Goal: Task Accomplishment & Management: Use online tool/utility

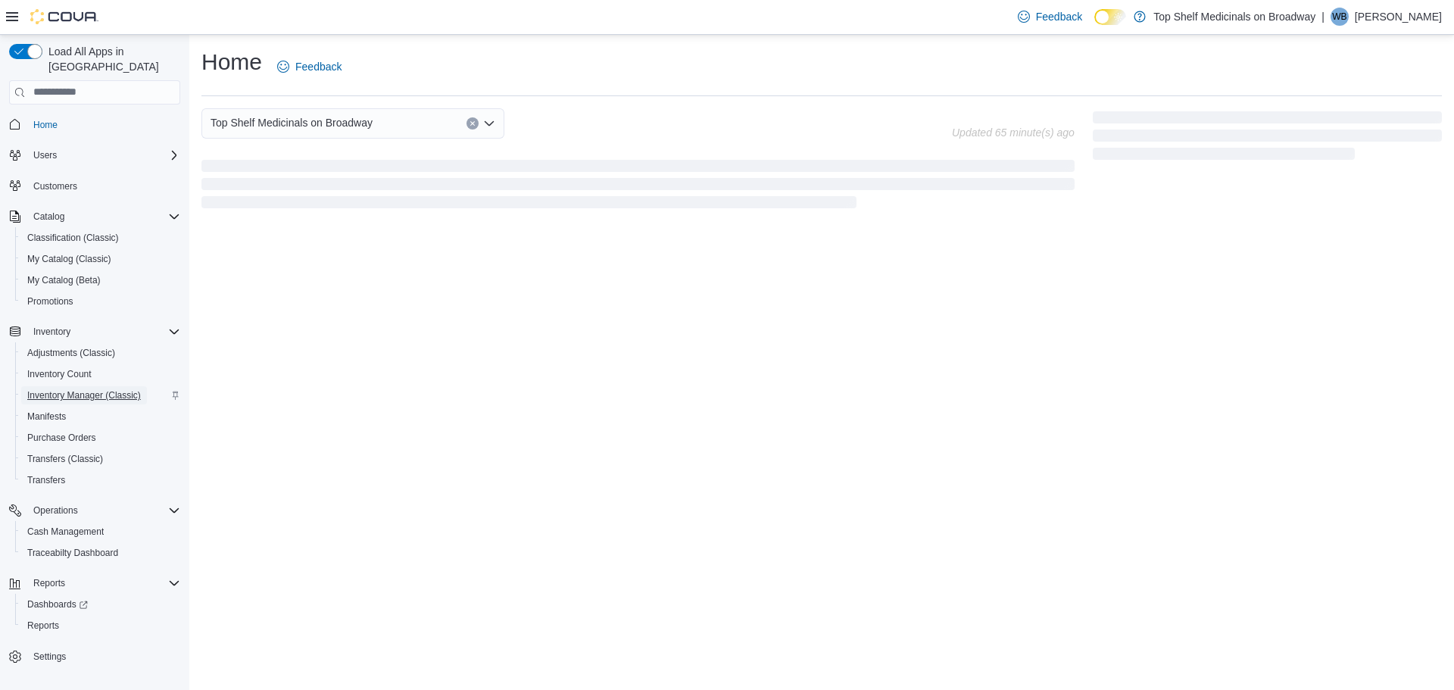
drag, startPoint x: 0, startPoint y: 0, endPoint x: 77, endPoint y: 384, distance: 391.7
click at [77, 389] on span "Inventory Manager (Classic)" at bounding box center [84, 395] width 114 height 12
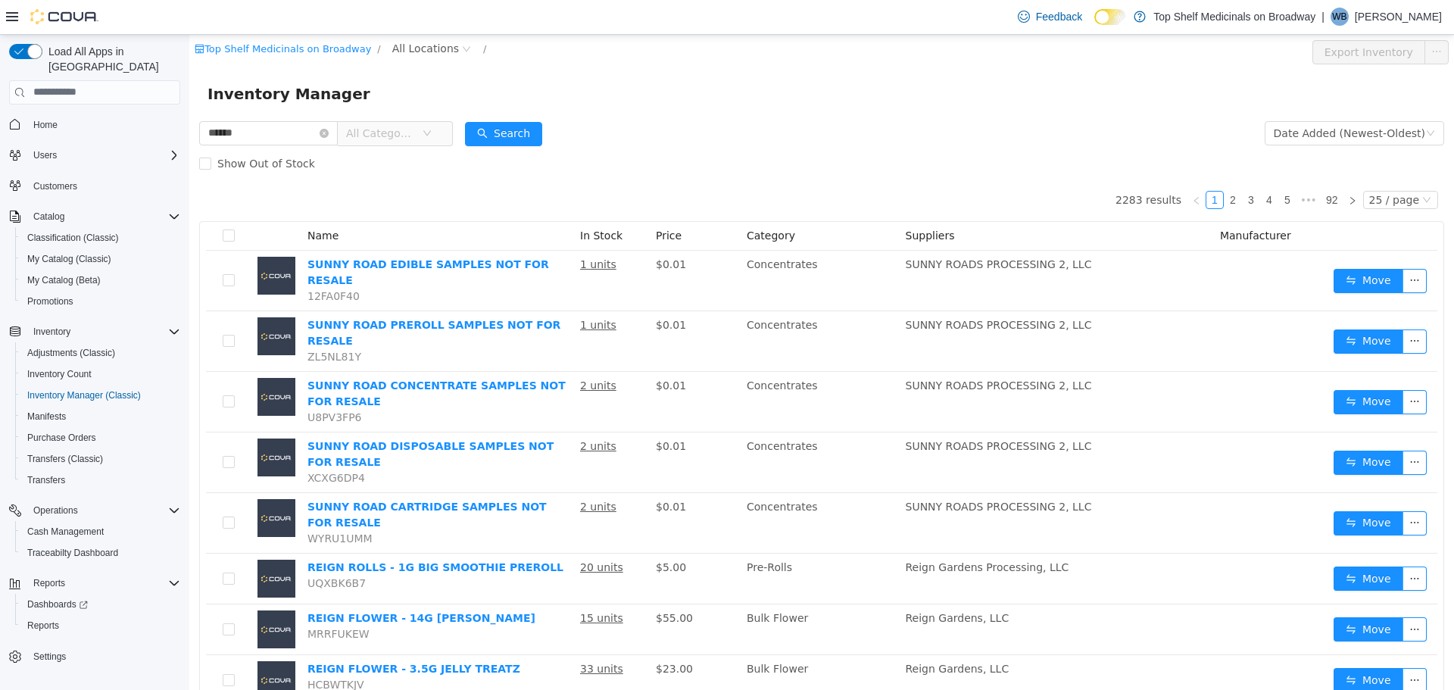
type input "******"
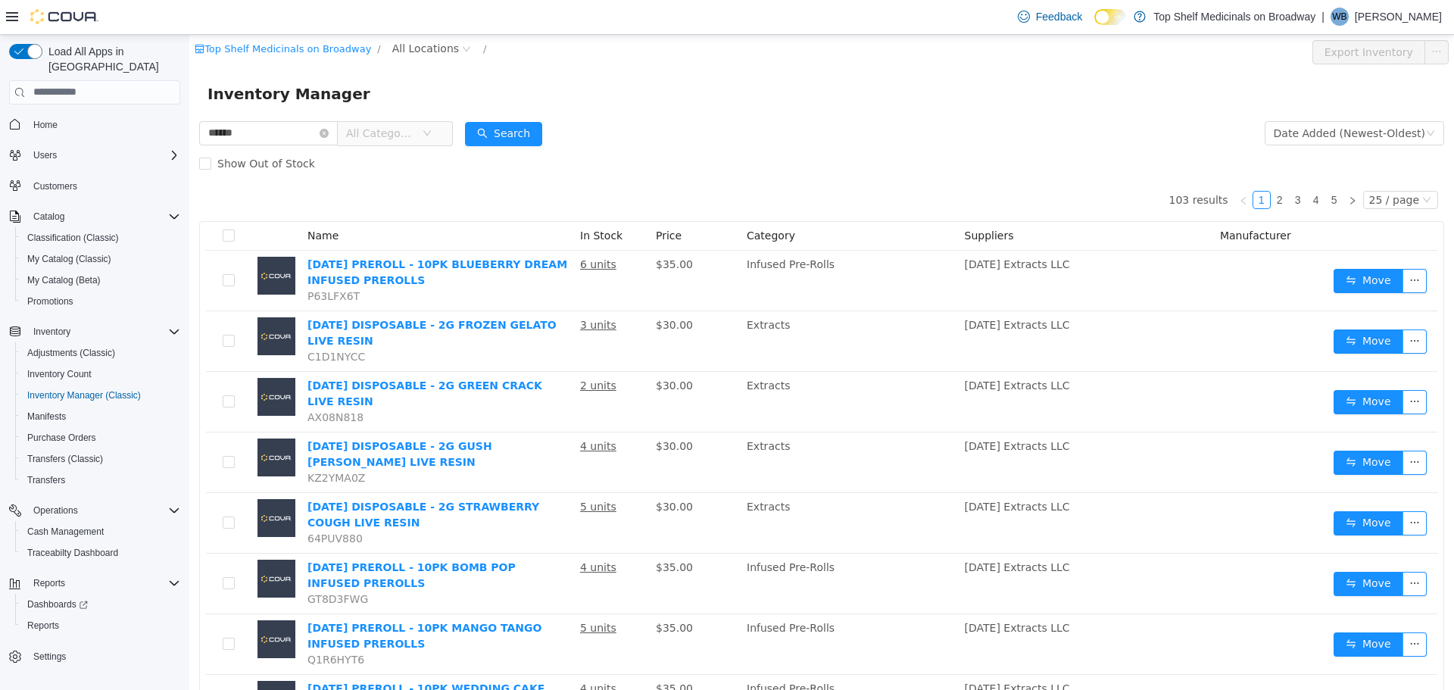
click at [415, 137] on span "All Categories" at bounding box center [380, 132] width 69 height 15
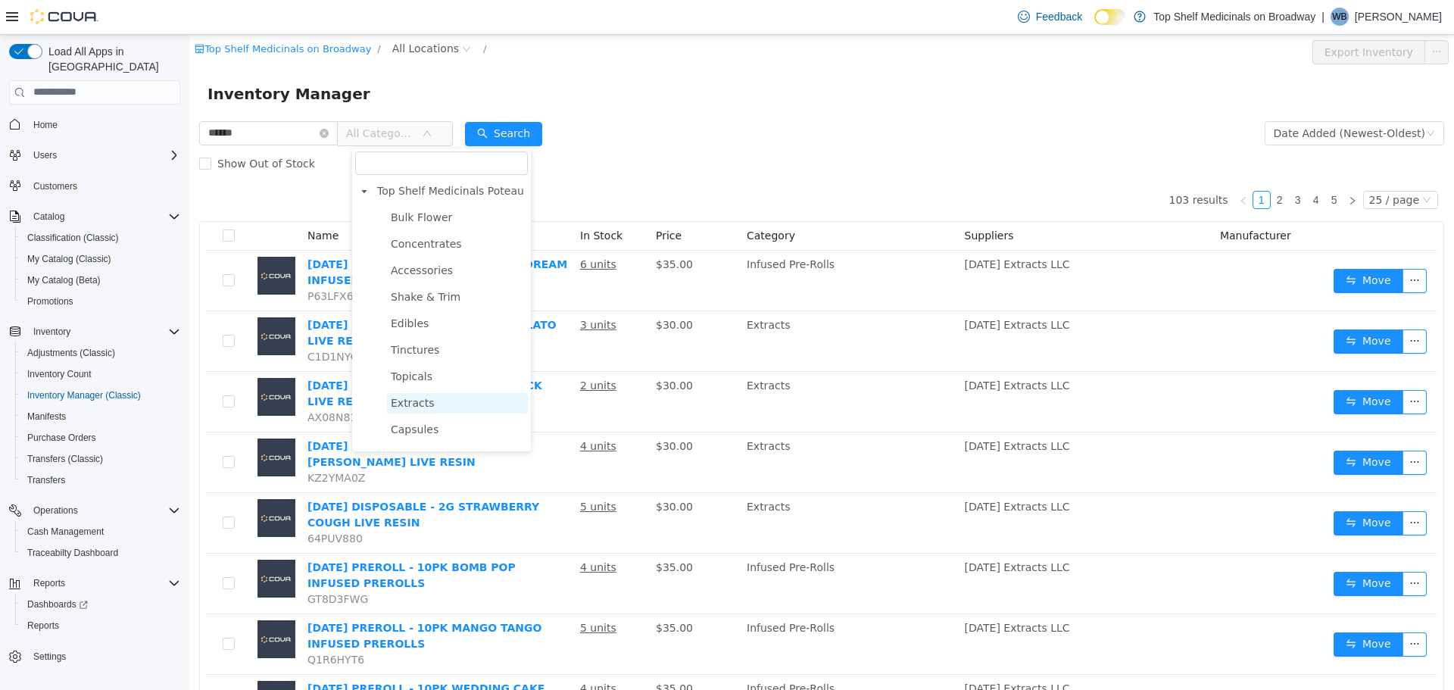
click at [435, 401] on span "Extracts" at bounding box center [457, 402] width 141 height 20
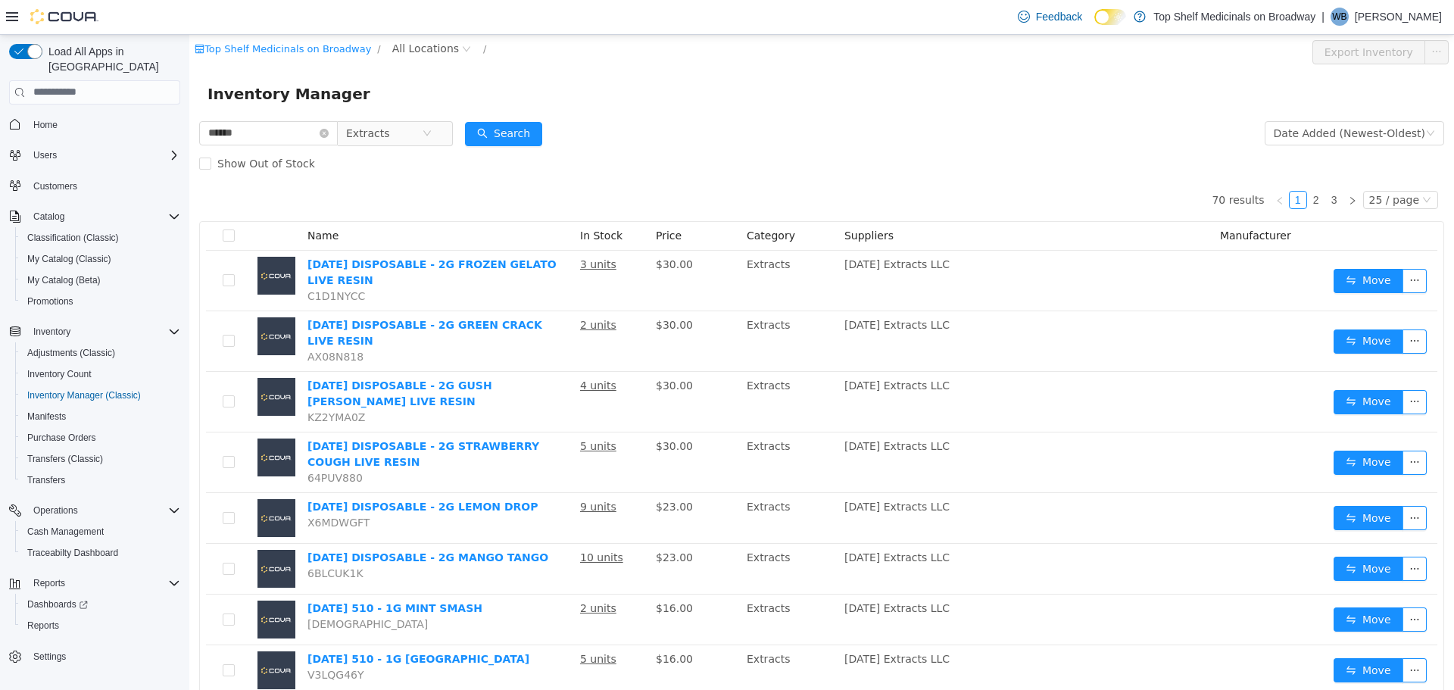
click at [1323, 119] on div "Date Added (Newest-Oldest)" at bounding box center [1355, 132] width 180 height 30
click at [1320, 123] on div "Date Added (Newest-Oldest)" at bounding box center [1349, 132] width 151 height 23
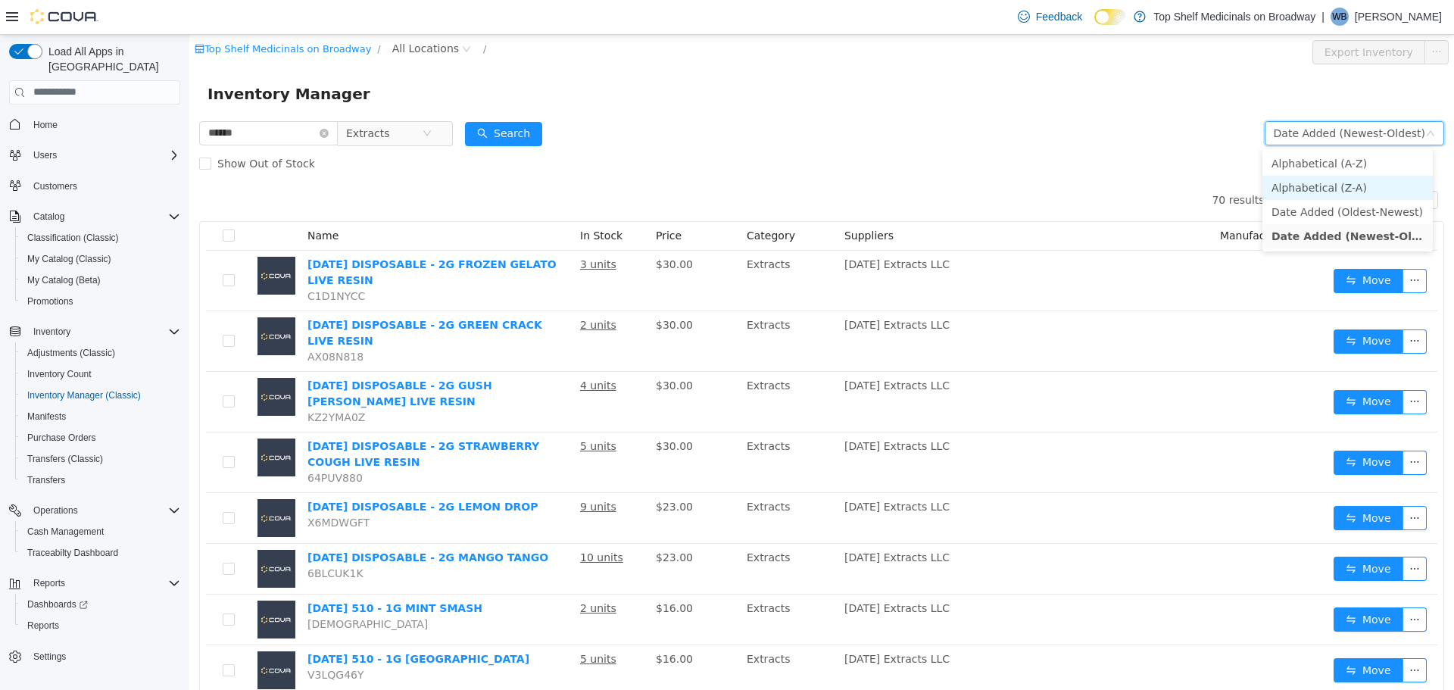
click at [1298, 192] on li "Alphabetical (Z-A)" at bounding box center [1348, 187] width 170 height 24
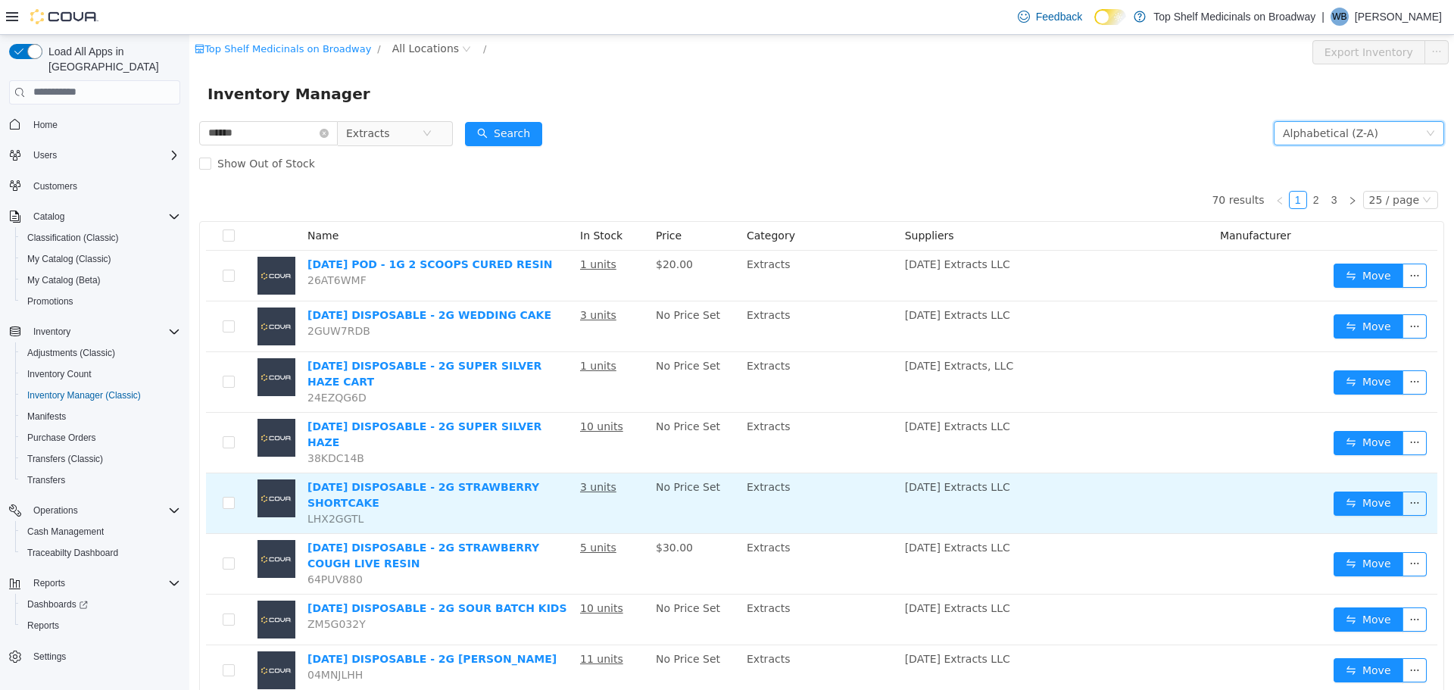
scroll to position [151, 0]
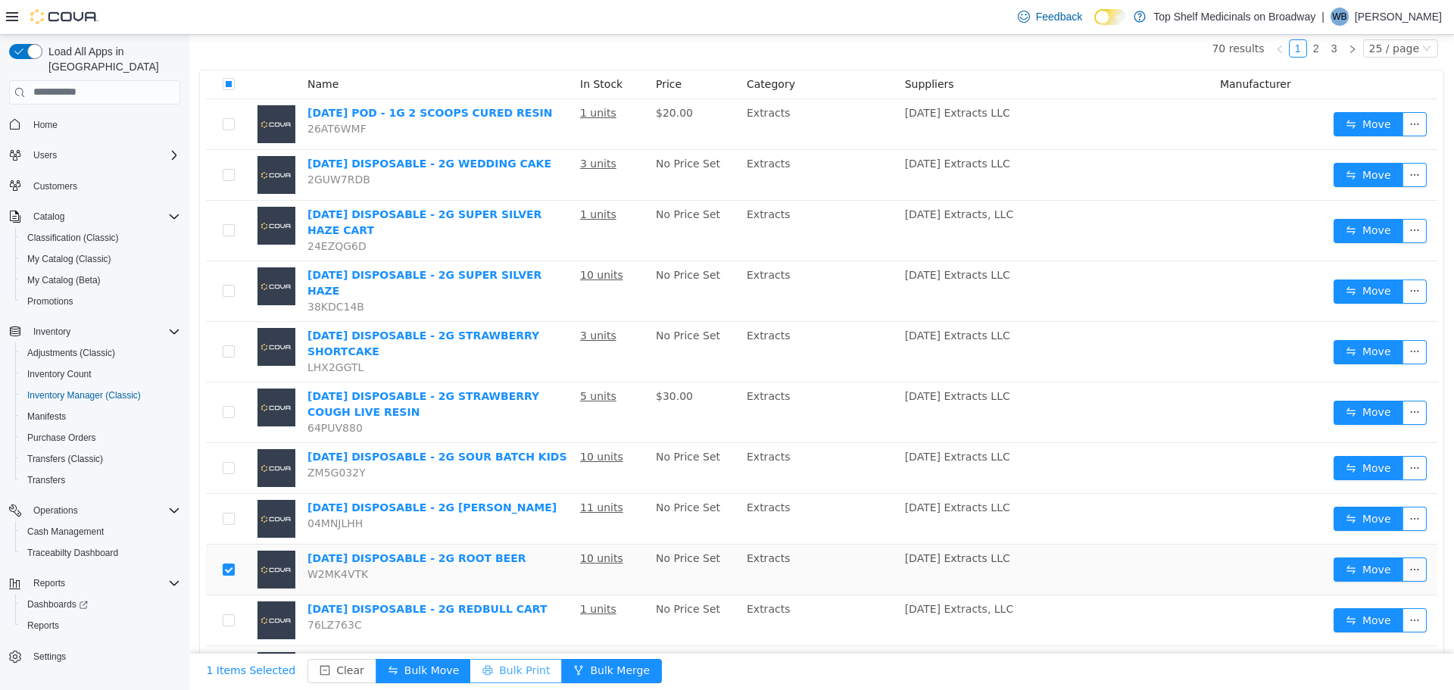
click at [470, 664] on button "Bulk Print" at bounding box center [516, 670] width 92 height 24
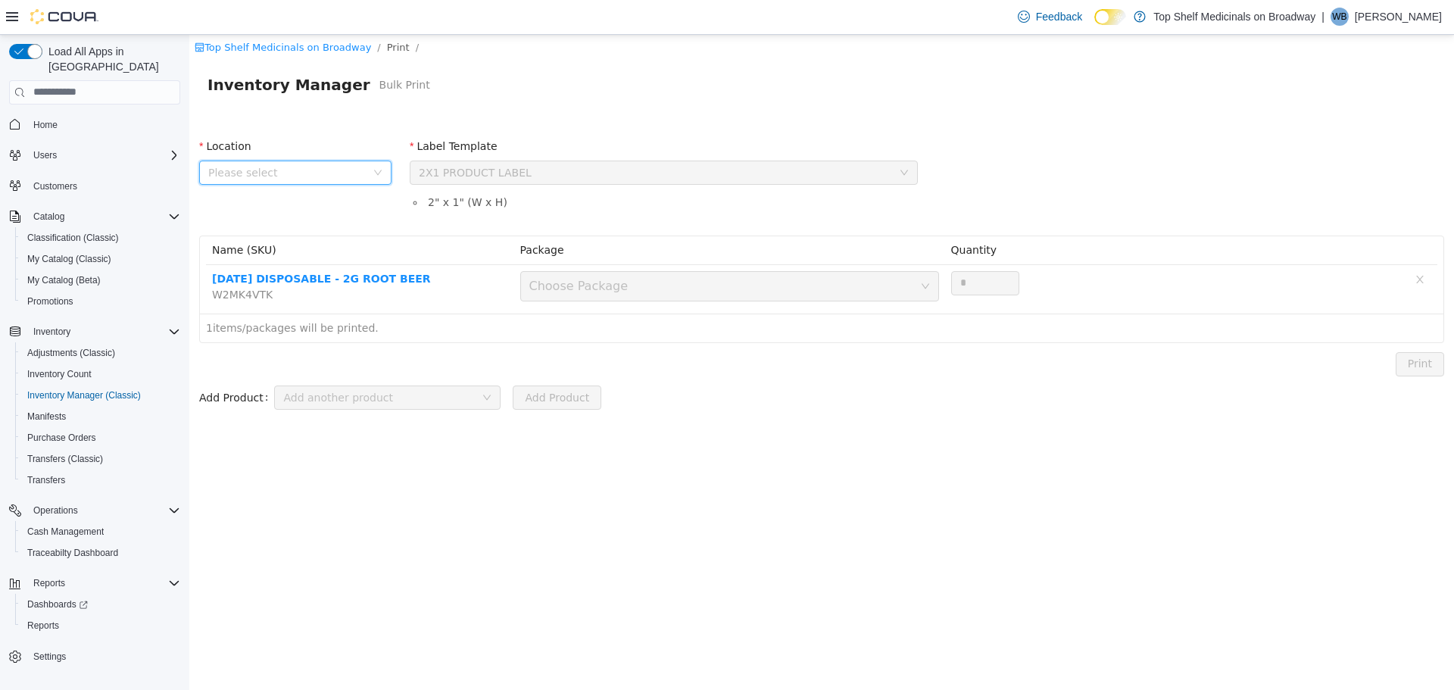
click at [352, 180] on span "Please select" at bounding box center [290, 172] width 164 height 23
click at [355, 253] on span "[STREET_ADDRESS]" at bounding box center [311, 256] width 155 height 20
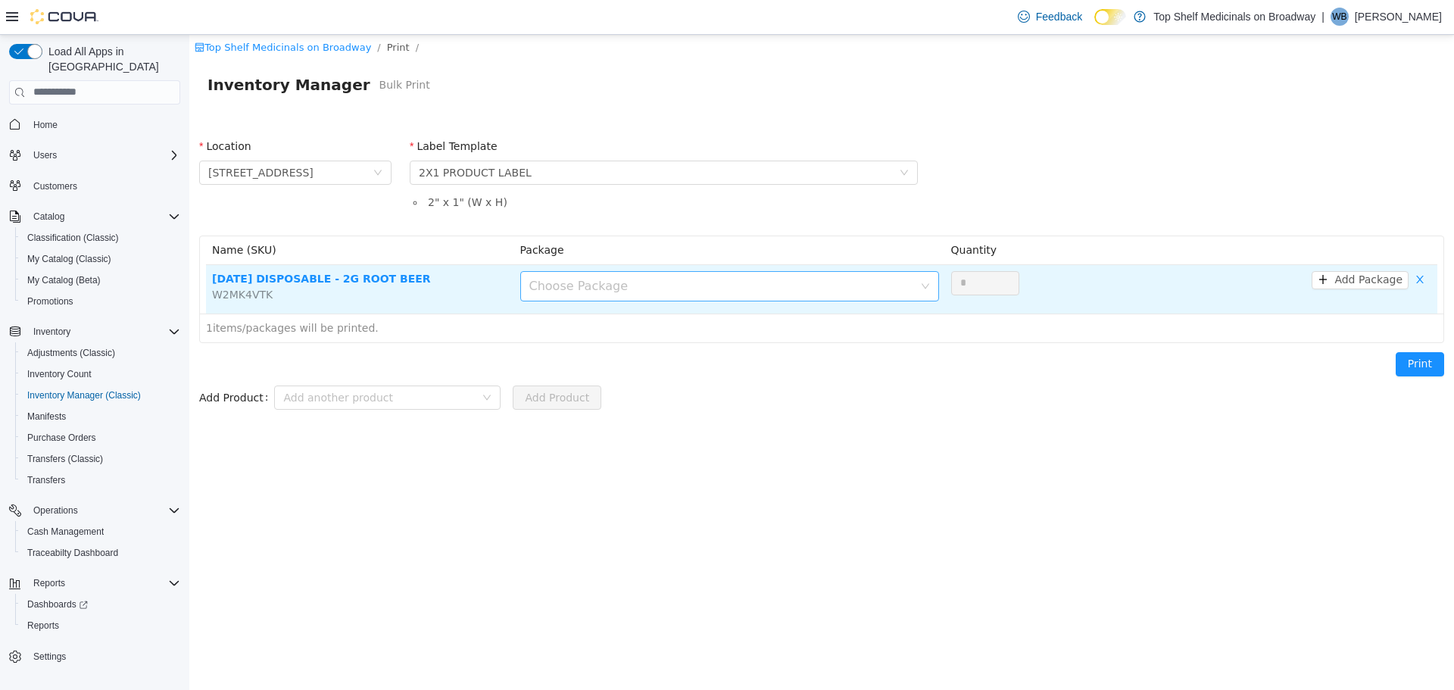
click at [604, 288] on div "Choose Package" at bounding box center [721, 285] width 384 height 15
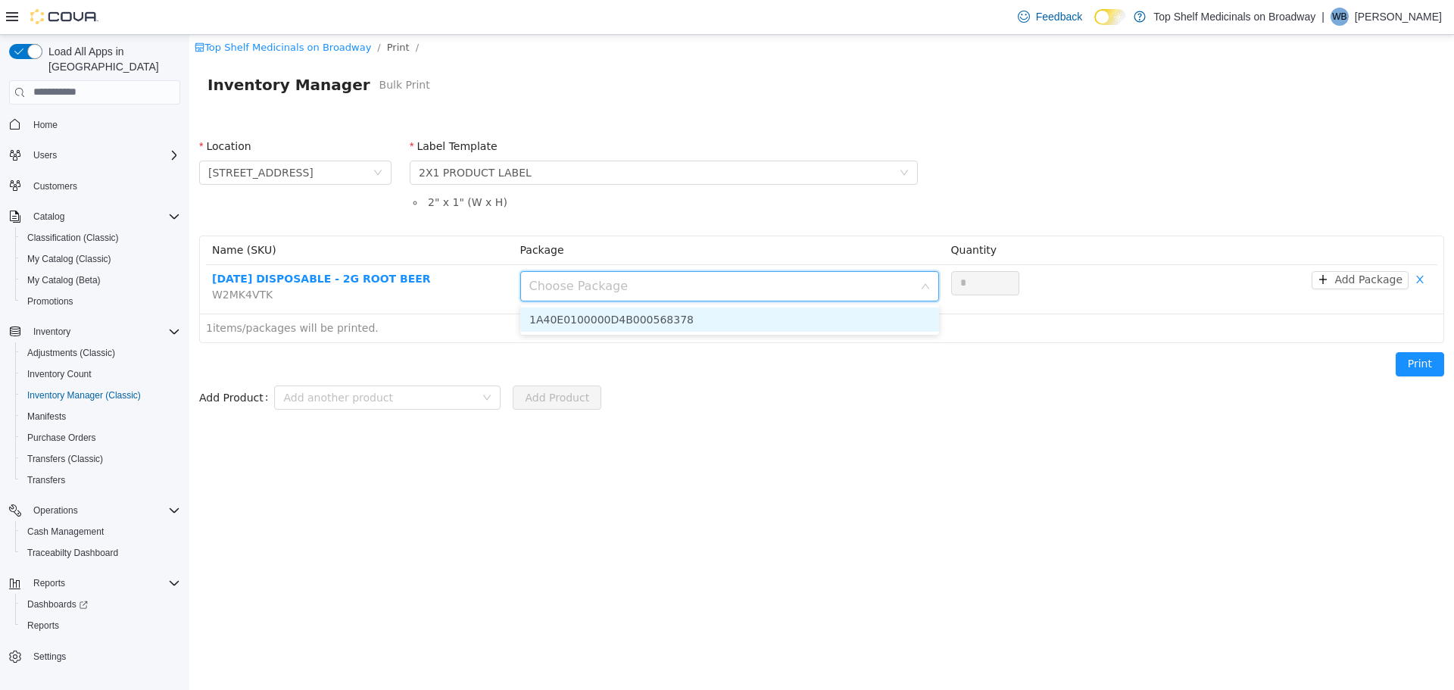
click at [627, 320] on li "1A40E0100000D4B000568378" at bounding box center [729, 319] width 419 height 24
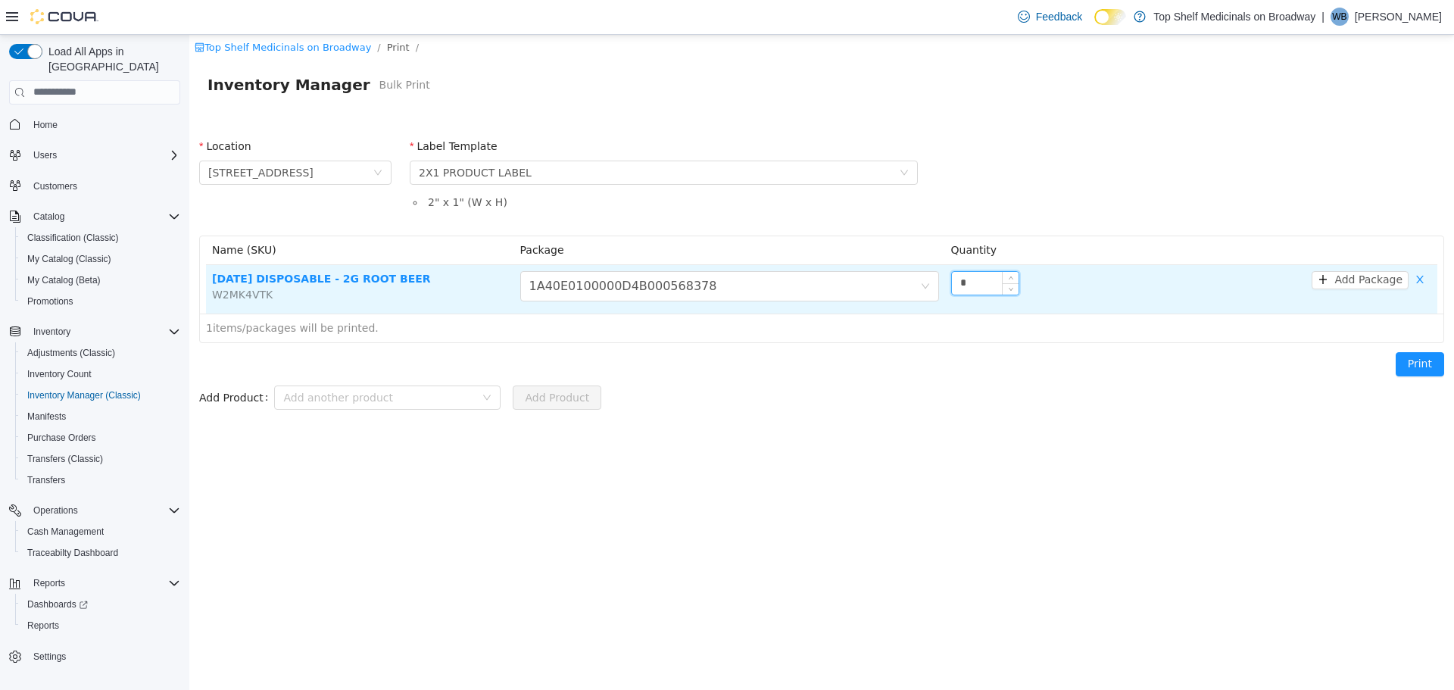
click at [960, 278] on input "*" at bounding box center [985, 282] width 67 height 23
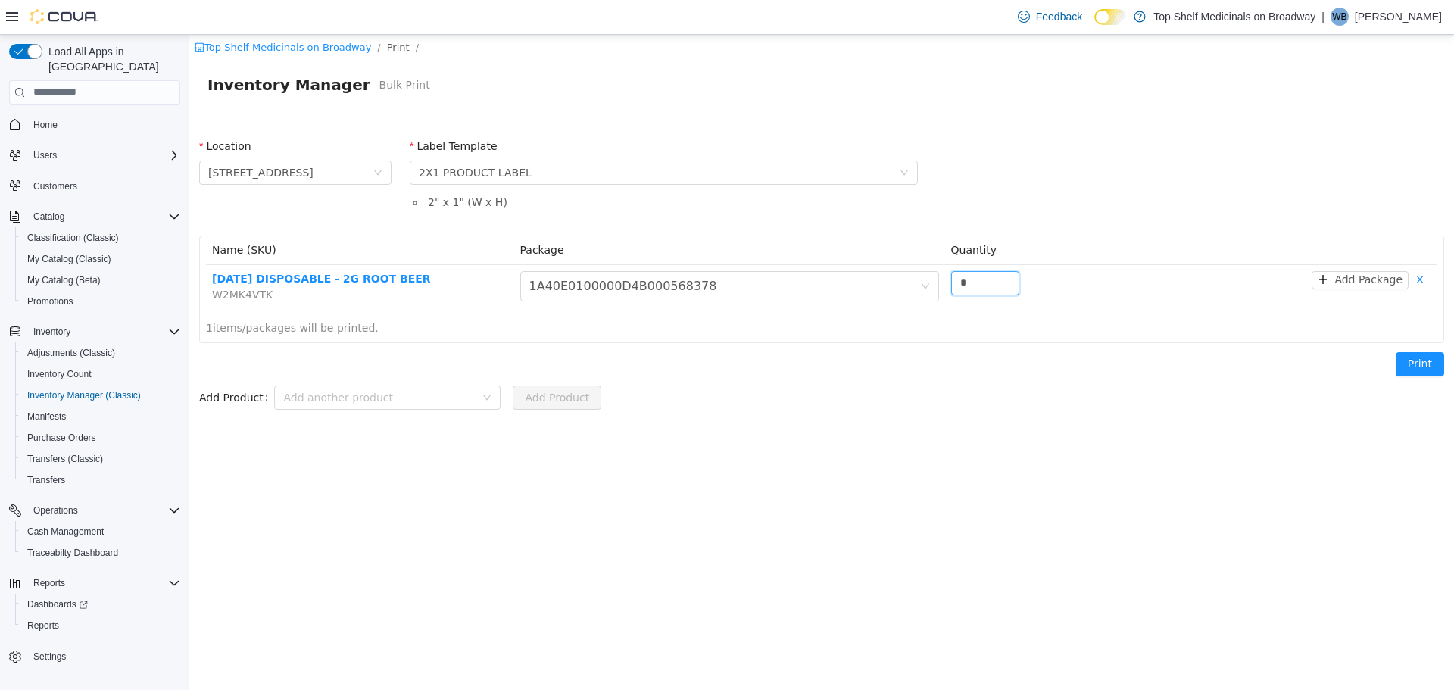
type input "*"
click at [1126, 449] on div "Top Shelf Medicinals on Broadway / Print / Inventory Manager Bulk Print Locatio…" at bounding box center [821, 361] width 1265 height 655
click at [1420, 365] on button "Print" at bounding box center [1420, 363] width 48 height 24
